Goal: Task Accomplishment & Management: Manage account settings

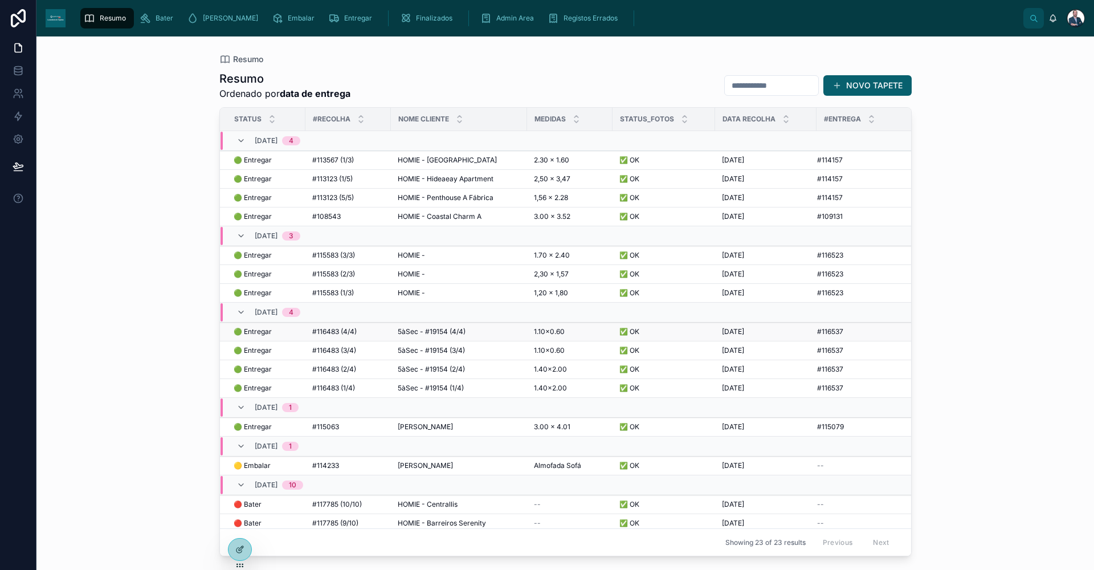
click at [428, 335] on span "5àSec - #19154 (4/4)" at bounding box center [432, 331] width 68 height 9
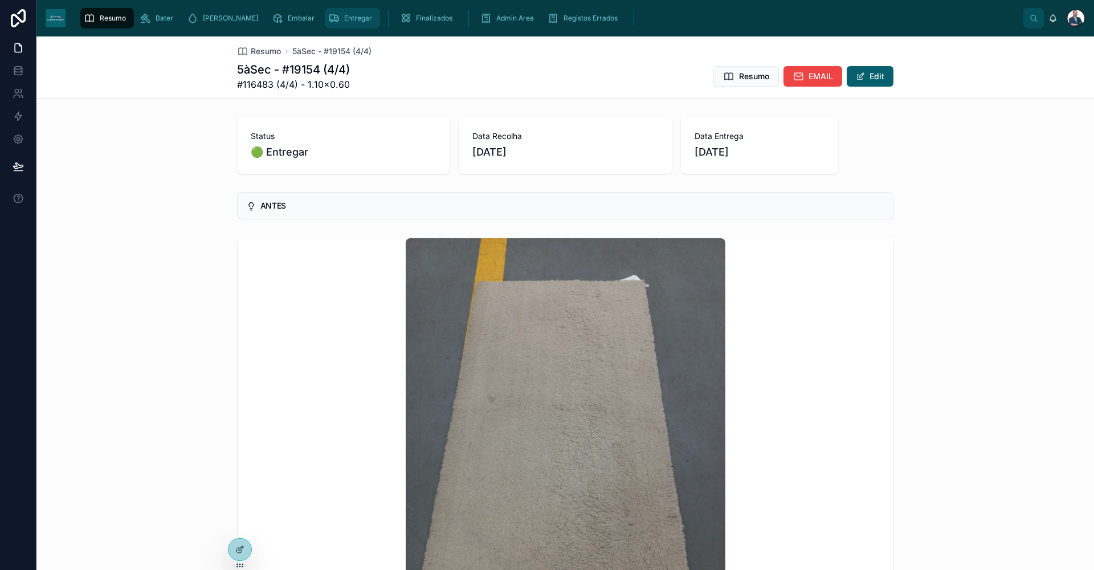
click at [328, 17] on icon "scrollable content" at bounding box center [333, 18] width 11 height 11
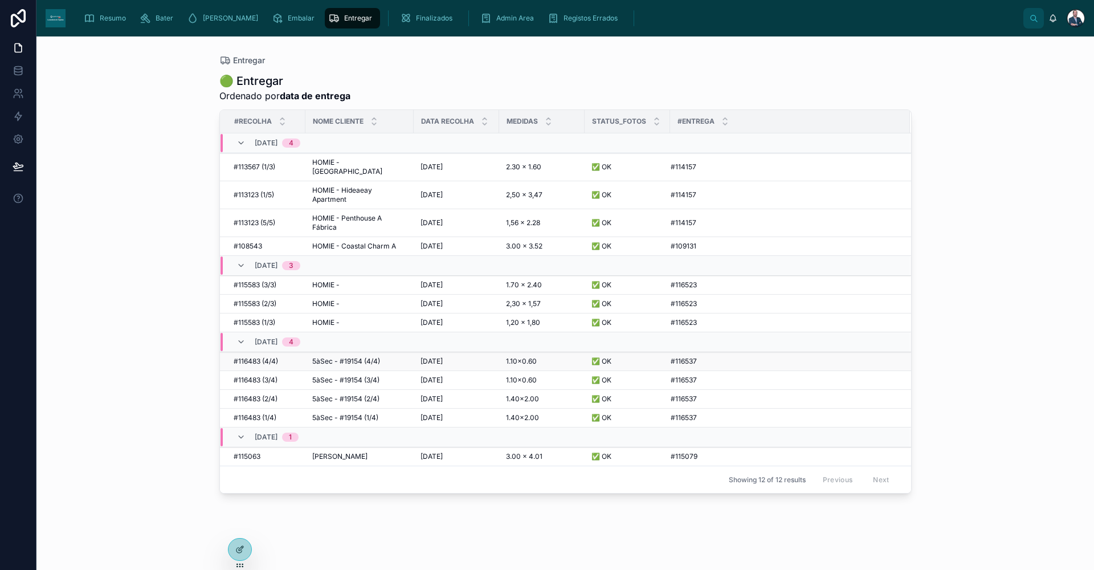
click at [328, 357] on span "5àSec - #19154 (4/4)" at bounding box center [346, 361] width 68 height 9
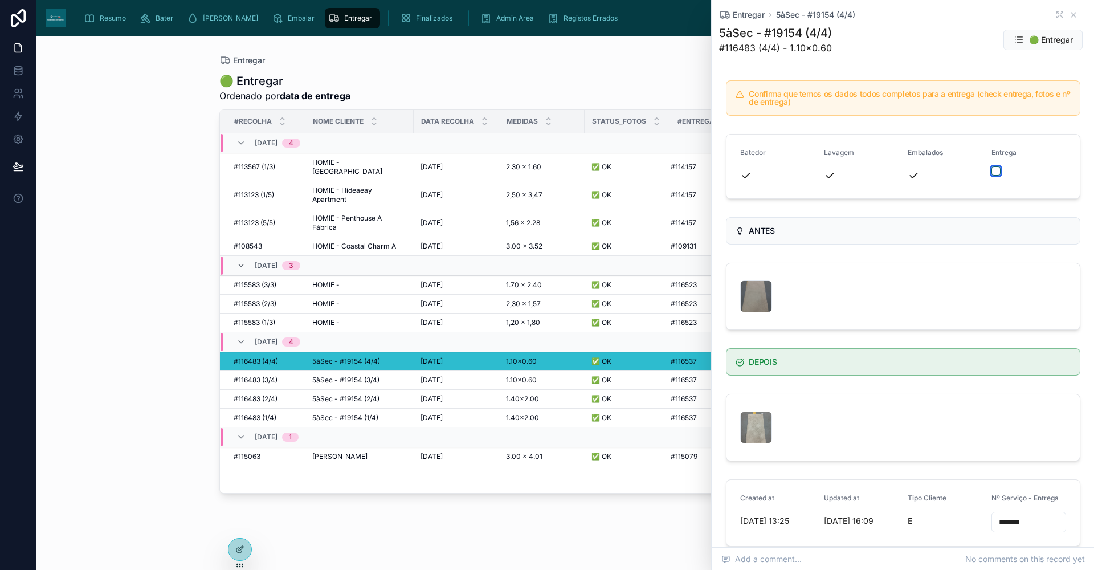
click at [992, 170] on button "button" at bounding box center [996, 170] width 9 height 9
click at [319, 376] on span "5àSec - #19154 (3/4)" at bounding box center [345, 380] width 67 height 9
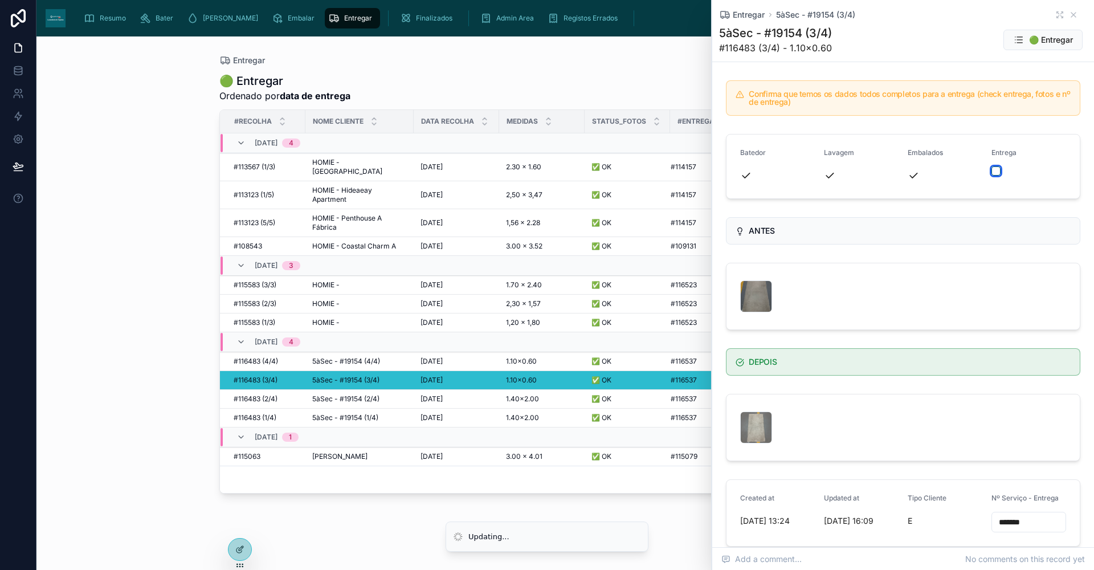
click at [992, 174] on button "button" at bounding box center [996, 170] width 9 height 9
click at [380, 394] on span "5àSec - #19154 (2/4)" at bounding box center [345, 398] width 67 height 9
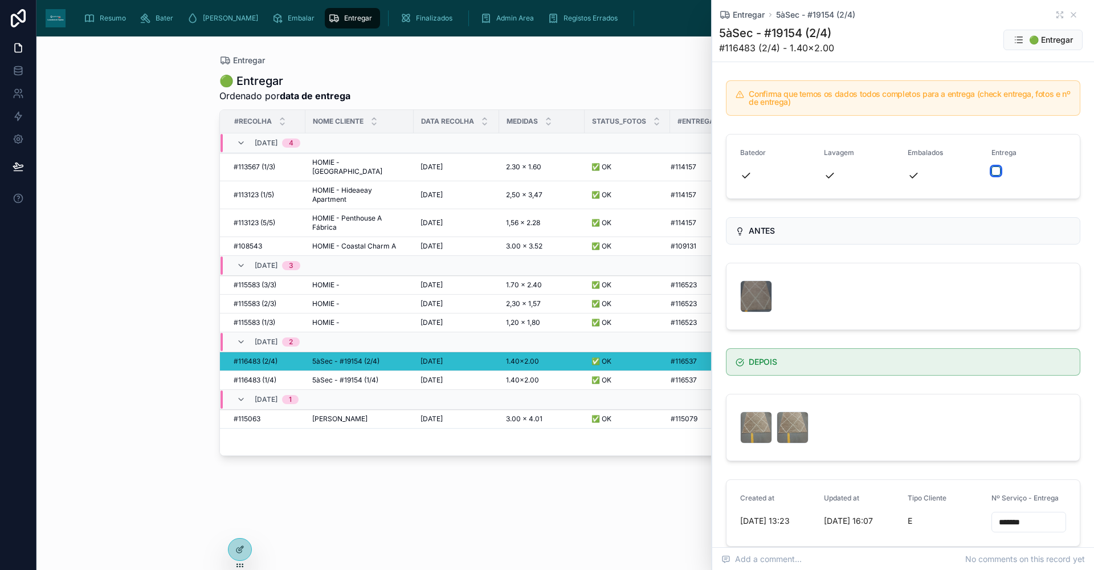
click at [992, 169] on button "button" at bounding box center [996, 170] width 9 height 9
click at [410, 372] on td "5àSec - #19154 (1/4) 5àSec - #19154 (1/4)" at bounding box center [359, 380] width 108 height 19
click at [408, 372] on td "5àSec - #19154 (1/4) 5àSec - #19154 (1/4)" at bounding box center [359, 380] width 108 height 19
click at [428, 376] on span "[DATE]" at bounding box center [432, 380] width 22 height 9
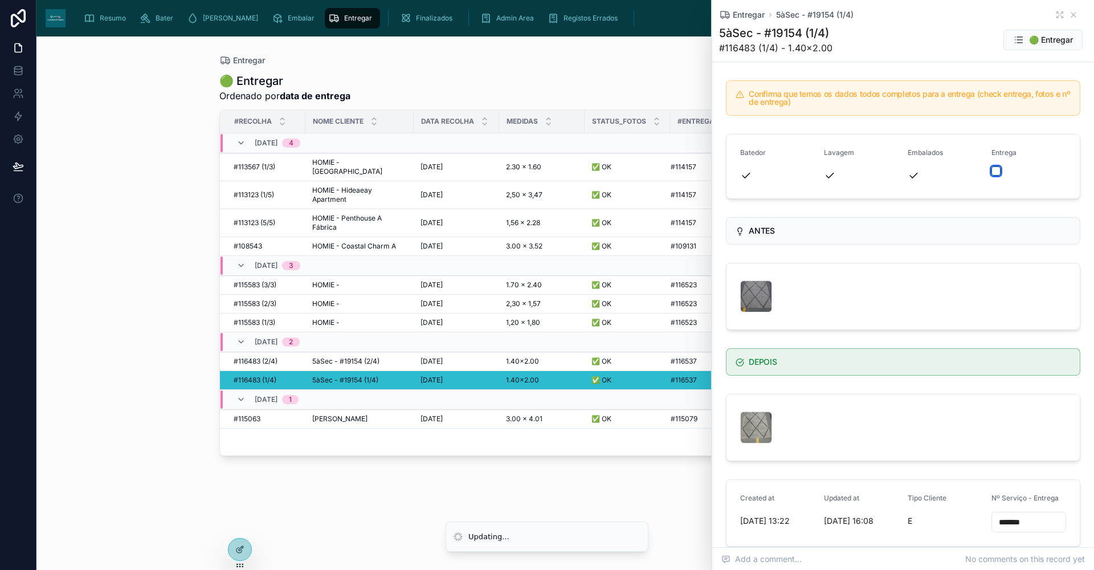
click at [992, 170] on button "button" at bounding box center [996, 170] width 9 height 9
click at [1072, 14] on icon at bounding box center [1074, 15] width 5 height 5
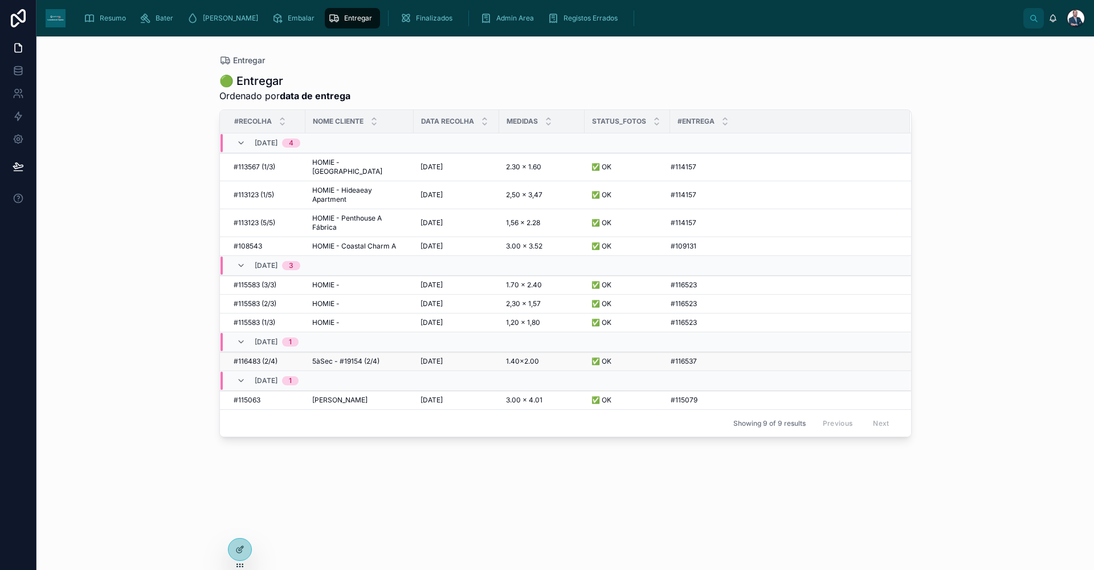
click at [382, 352] on td "5àSec - #19154 (2/4) 5àSec - #19154 (2/4)" at bounding box center [359, 361] width 108 height 19
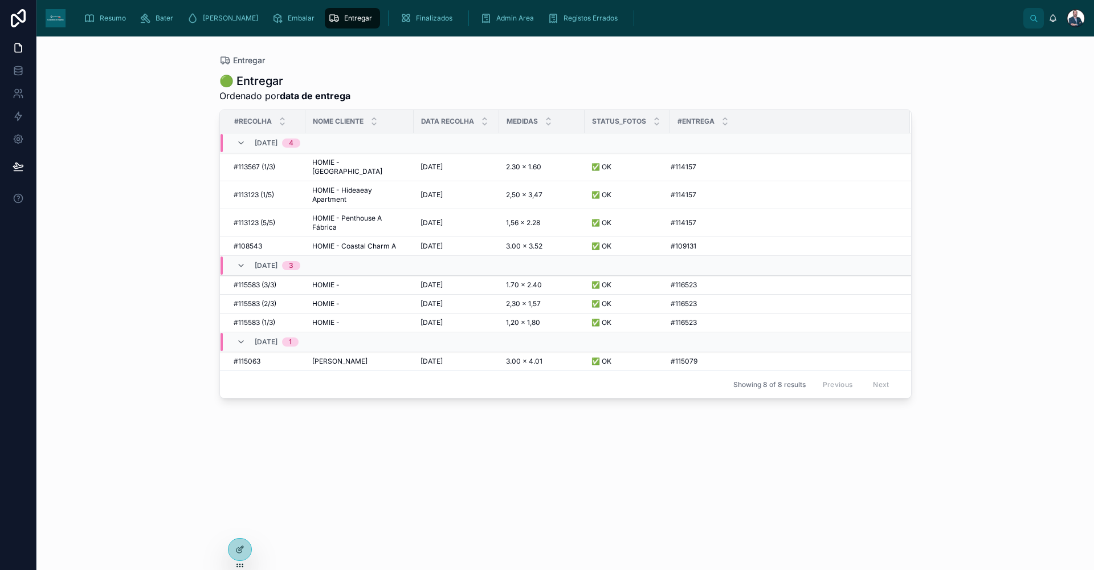
click at [388, 357] on div "[PERSON_NAME] [PERSON_NAME]" at bounding box center [359, 361] width 95 height 9
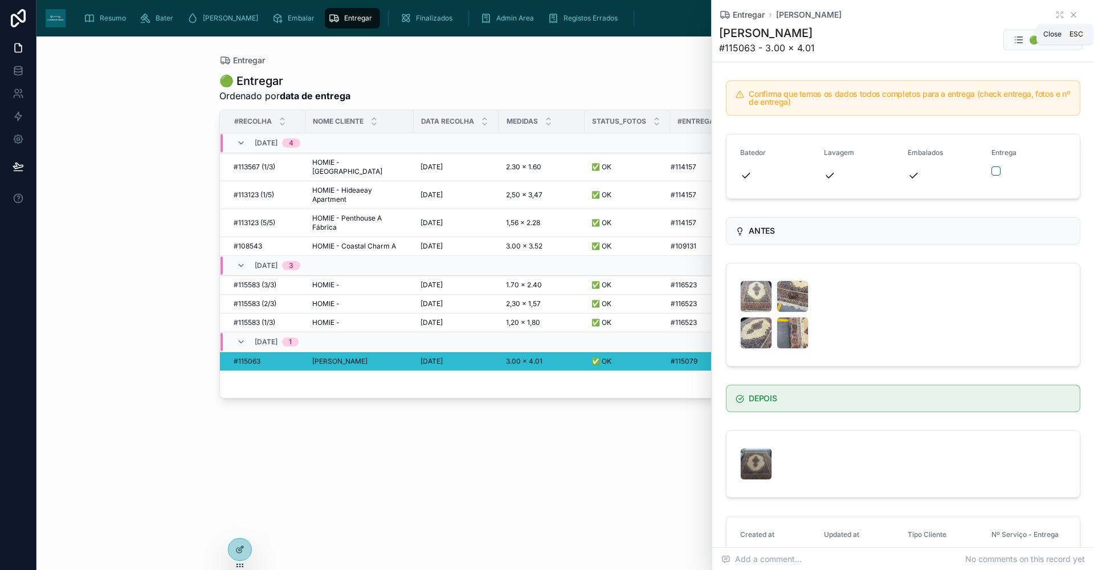
click at [1069, 11] on icon at bounding box center [1073, 14] width 9 height 9
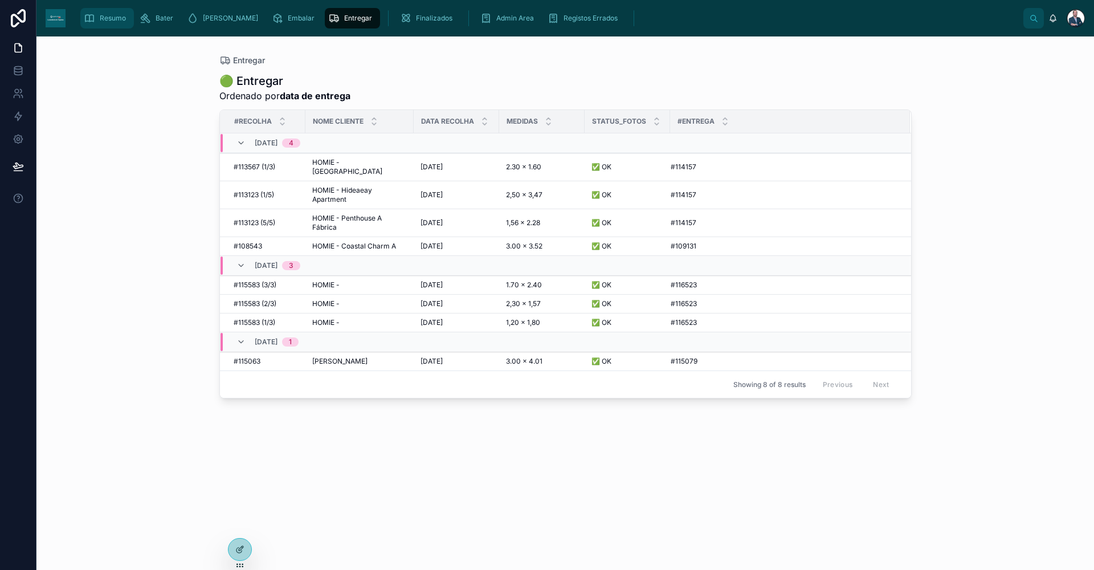
click at [113, 16] on span "Resumo" at bounding box center [113, 18] width 26 height 9
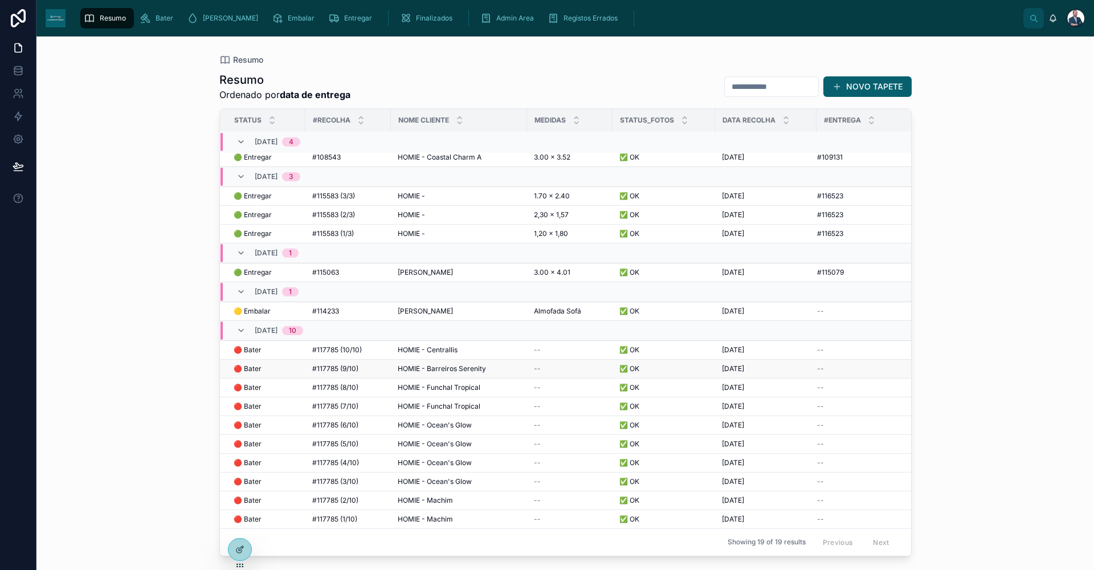
scroll to position [69, 0]
